Goal: Task Accomplishment & Management: Manage account settings

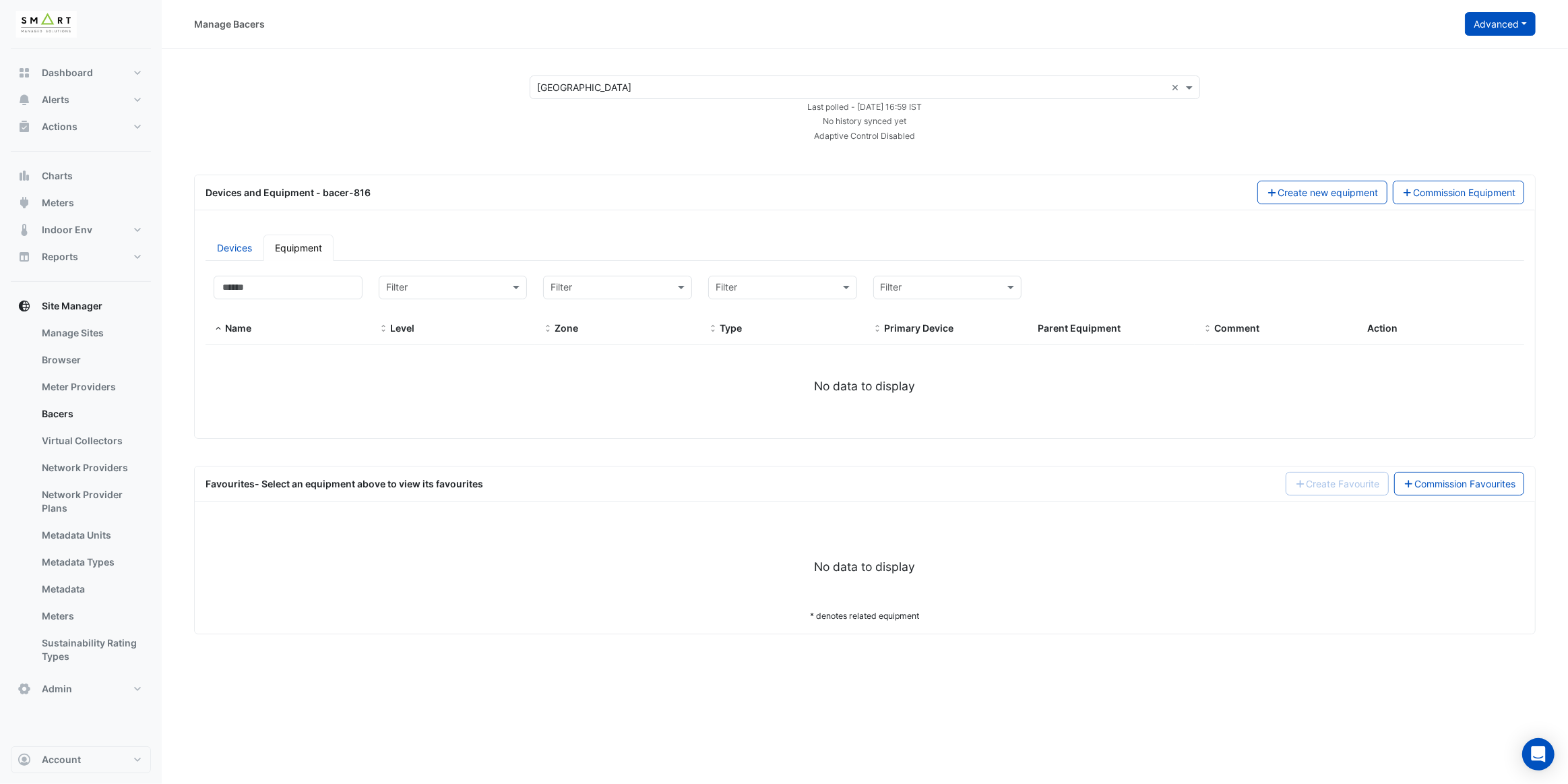
click at [1501, 27] on button "Advanced" at bounding box center [1501, 23] width 71 height 23
click at [1436, 116] on span "Configure bacer-816" at bounding box center [1433, 111] width 91 height 11
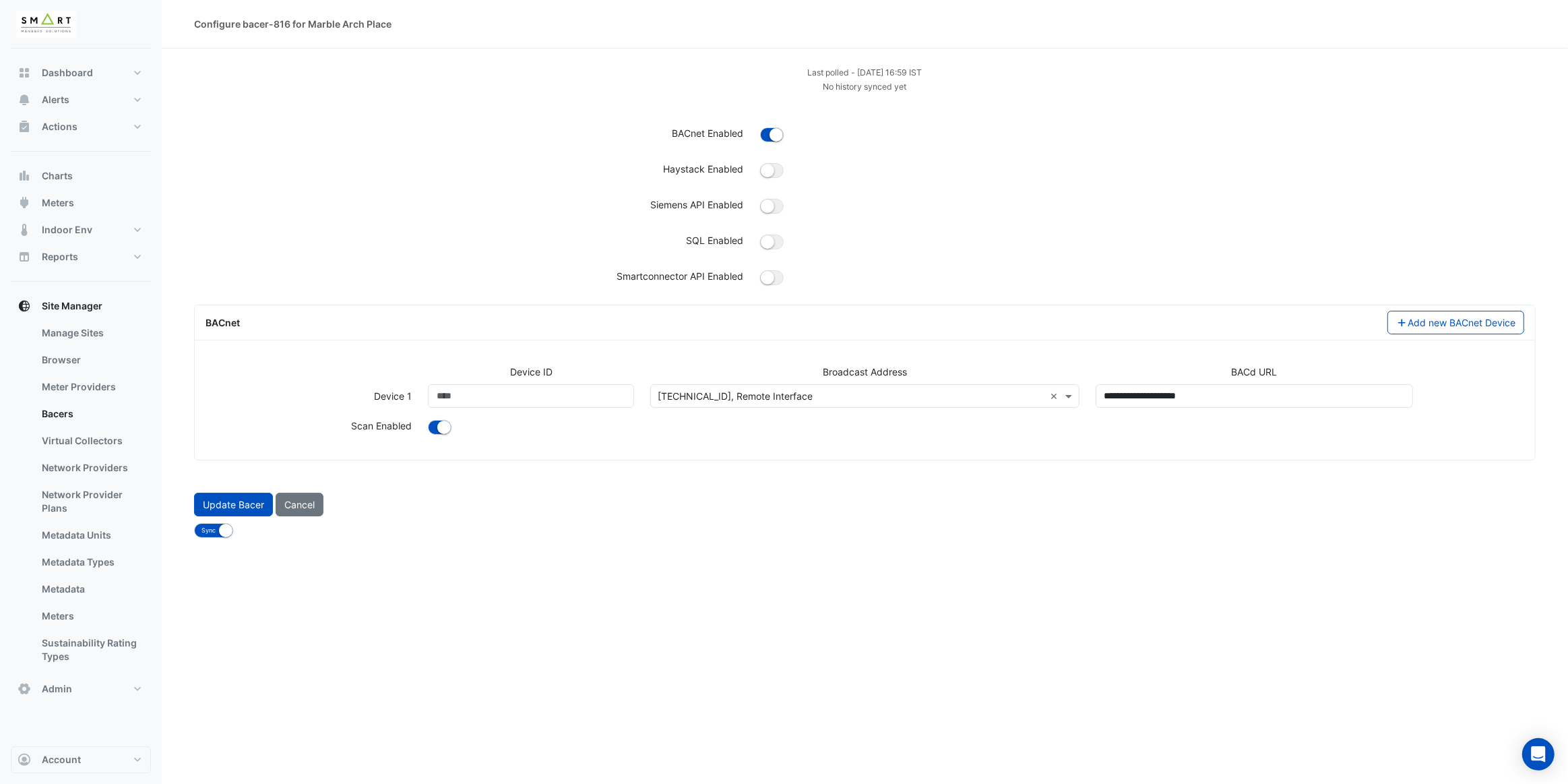
click at [822, 398] on input "text" at bounding box center [851, 397] width 387 height 14
click at [667, 488] on div "Update Bacer Cancel" at bounding box center [865, 504] width 1358 height 34
click at [299, 499] on button "Cancel" at bounding box center [300, 504] width 48 height 23
